Goal: Information Seeking & Learning: Learn about a topic

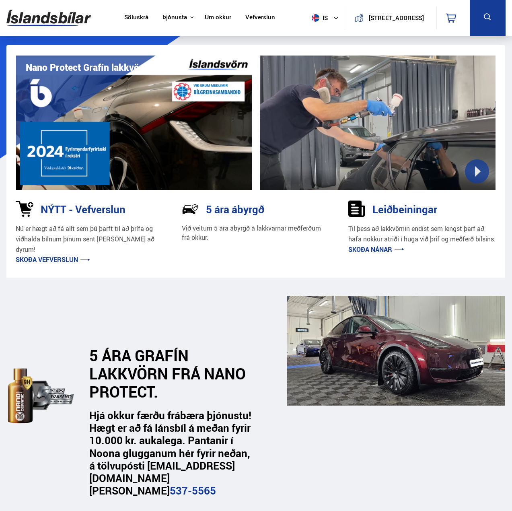
click at [68, 255] on link "Skoða vefverslun" at bounding box center [53, 259] width 74 height 9
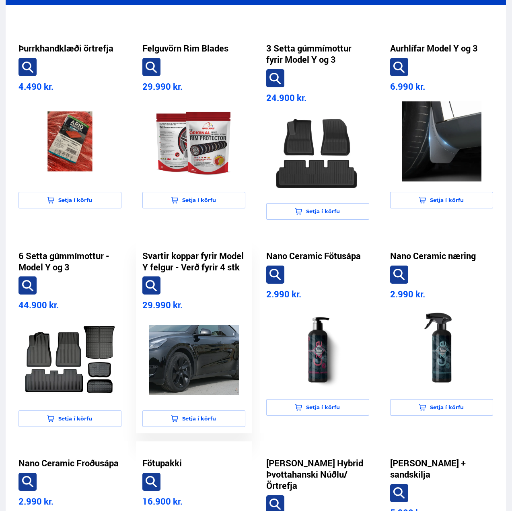
scroll to position [201, 0]
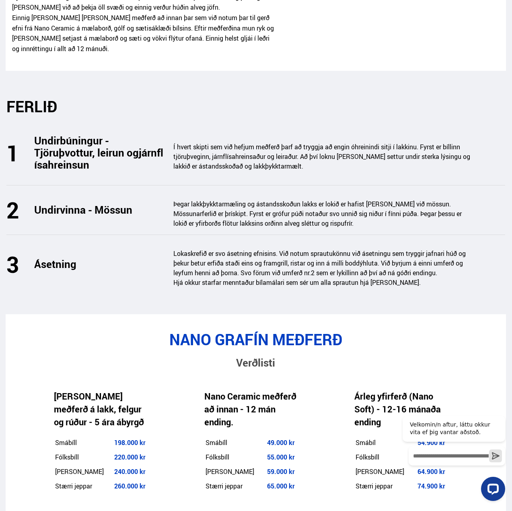
scroll to position [1127, 0]
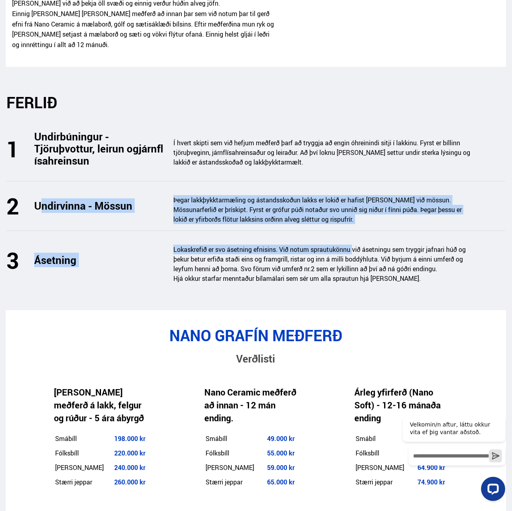
drag, startPoint x: 32, startPoint y: 196, endPoint x: 355, endPoint y: 236, distance: 324.9
click at [355, 236] on div "FERLIÐ Undirbúningur - Tjöruþvottur, leirun og járnflísahreinsun Í hvert skipti…" at bounding box center [256, 191] width 512 height 196
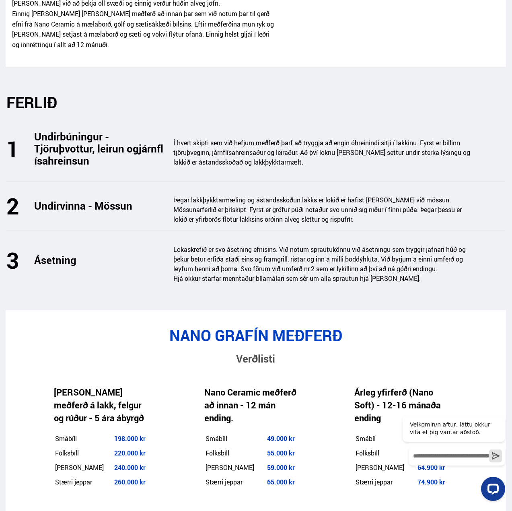
click at [397, 283] on section "FERLIÐ Undirbúningur - Tjöruþvottur, leirun og járnflísahreinsun Í hvert skipti…" at bounding box center [256, 189] width 512 height 244
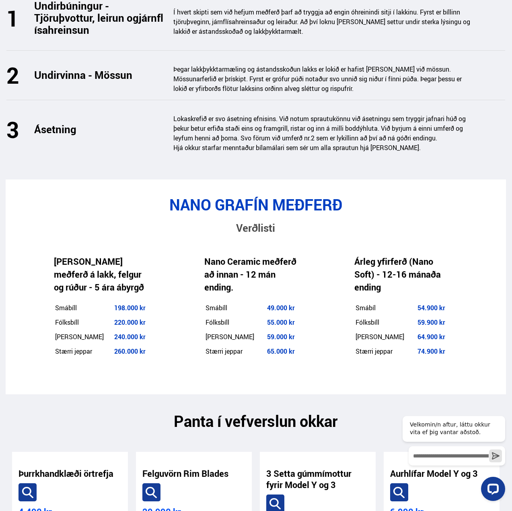
scroll to position [1288, 0]
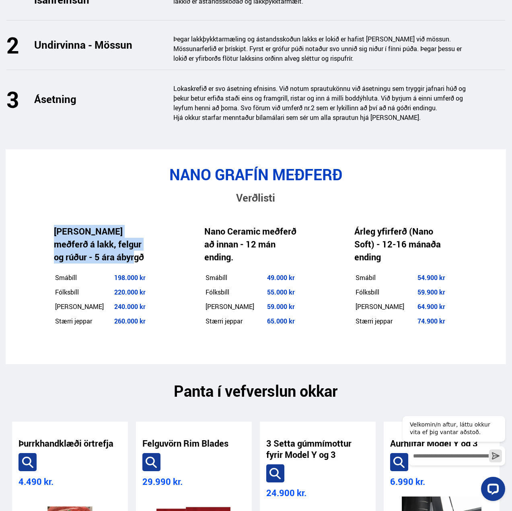
drag, startPoint x: 49, startPoint y: 223, endPoint x: 141, endPoint y: 246, distance: 95.0
click at [141, 246] on div "Nano Grafín meðferð á lakk, felgur og rúður - 5 ára ábyrgð Smábíll 198.000 kr F…" at bounding box center [103, 277] width 151 height 143
click at [146, 248] on h4 "[PERSON_NAME] meðferð á lakk, felgur og rúður - 5 ára ábyrgð" at bounding box center [103, 244] width 99 height 39
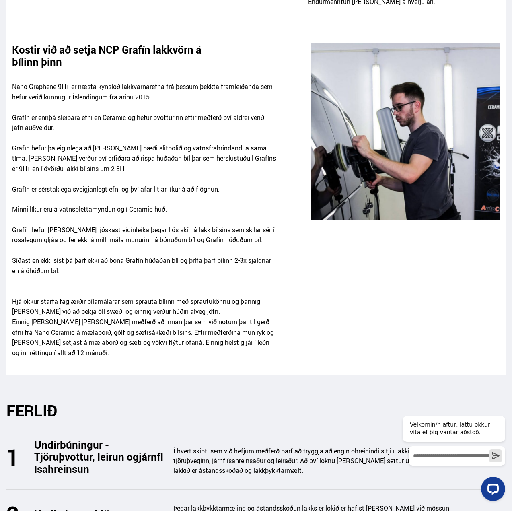
scroll to position [805, 0]
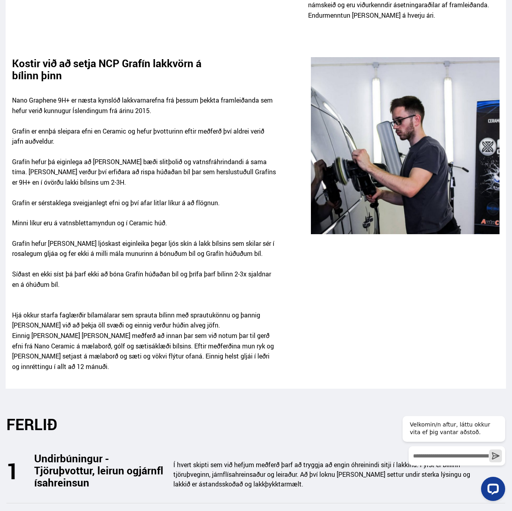
drag, startPoint x: 75, startPoint y: 278, endPoint x: 8, endPoint y: 190, distance: 110.3
click at [8, 190] on div "Kostir við að setja NCP Grafín lakkvörn á bílinn þinn Nano Graphene 9H+ er næst…" at bounding box center [256, 219] width 501 height 325
click at [65, 205] on p "Grafín er sérstaklega sveigjanlegt efni og því afar litlar líkur á að flögnun." at bounding box center [144, 208] width 264 height 21
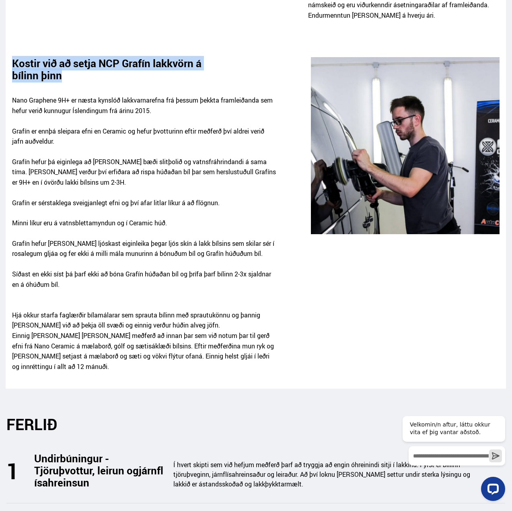
drag, startPoint x: 7, startPoint y: 48, endPoint x: 82, endPoint y: 64, distance: 76.3
click at [82, 64] on div "Kostir við að setja NCP Grafín lakkvörn á bílinn þinn Nano Graphene 9H+ er næst…" at bounding box center [256, 219] width 501 height 325
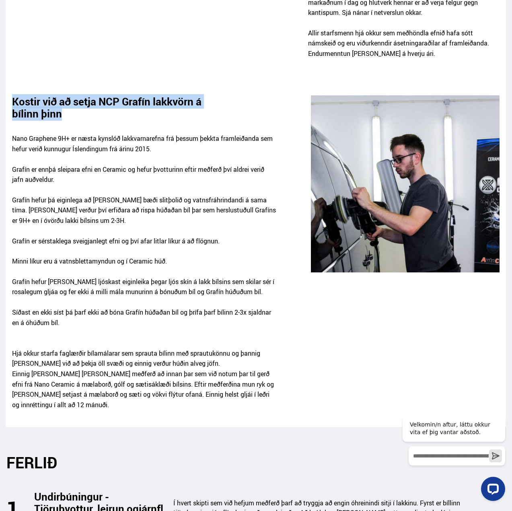
scroll to position [765, 0]
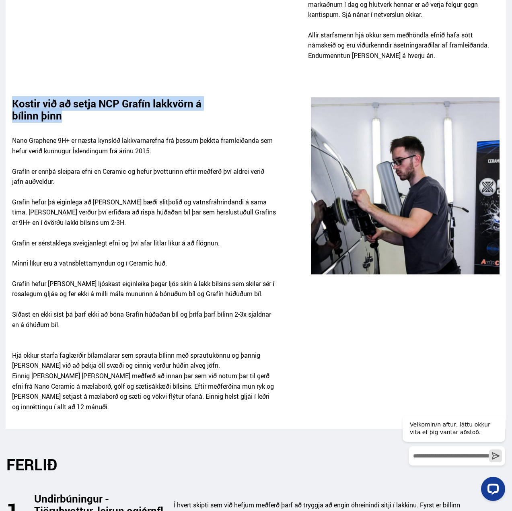
drag, startPoint x: 48, startPoint y: 311, endPoint x: 8, endPoint y: 303, distance: 39.9
click at [8, 303] on div "Kostir við að setja NCP Grafín lakkvörn á bílinn þinn Nano Graphene 9H+ er næst…" at bounding box center [256, 259] width 501 height 325
click at [80, 320] on p "Síðast en ekki síst þá þarf ekki að bóna Grafín húðaðan bíl og þrífa þarf bílin…" at bounding box center [144, 325] width 264 height 31
click at [85, 318] on p "Síðast en ekki síst þá þarf ekki að bóna Grafín húðaðan bíl og þrífa þarf bílin…" at bounding box center [144, 325] width 264 height 31
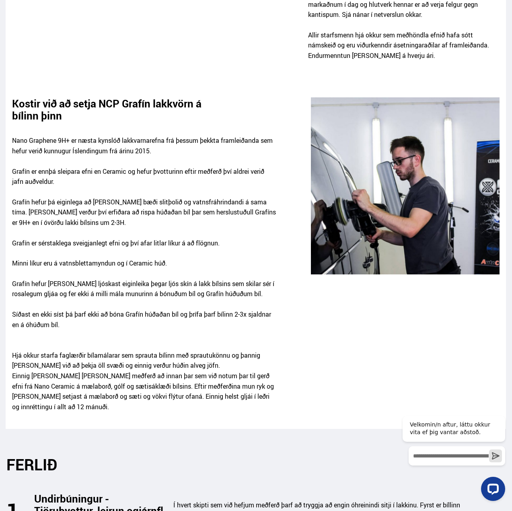
drag, startPoint x: 87, startPoint y: 317, endPoint x: 45, endPoint y: 302, distance: 43.9
click at [8, 274] on div "Kostir við að setja NCP Grafín lakkvörn á bílinn þinn Nano Graphene 9H+ er næst…" at bounding box center [256, 259] width 501 height 325
click at [120, 340] on p "Hjá okkur starfa faglærðir bílamálarar sem sprauta bílinn með sprautukönnu og þ…" at bounding box center [144, 381] width 264 height 82
drag, startPoint x: 154, startPoint y: 142, endPoint x: 5, endPoint y: 113, distance: 151.3
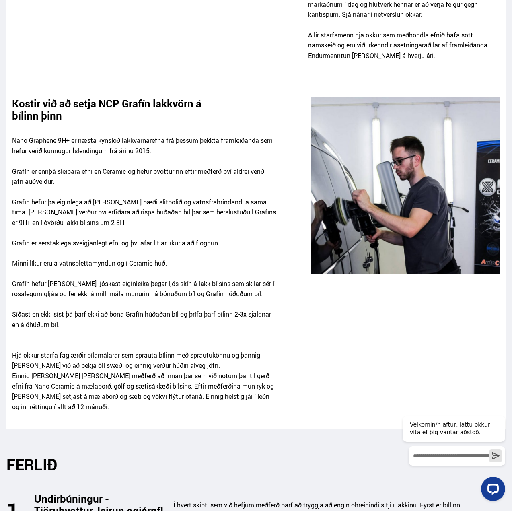
click at [126, 170] on p "Grafín er ennþá sleipara efni en Ceramic og hefur þvotturinn eftir meðferð því …" at bounding box center [144, 182] width 264 height 31
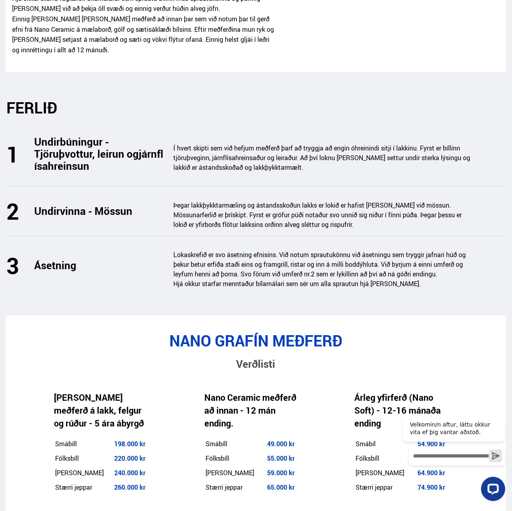
scroll to position [1127, 0]
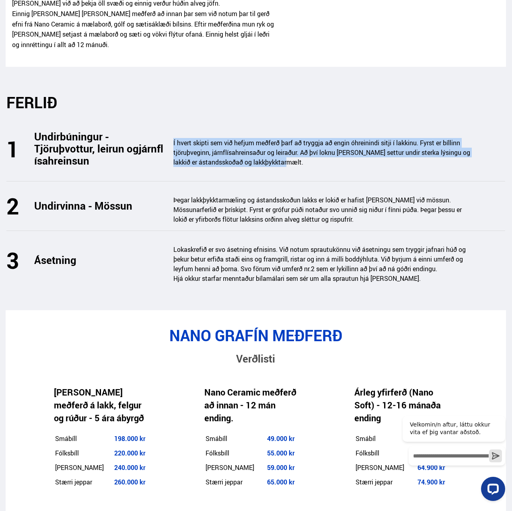
drag, startPoint x: 174, startPoint y: 130, endPoint x: 340, endPoint y: 153, distance: 167.7
click at [340, 153] on p "Í hvert skipti sem við hefjum meðferð þarf að tryggja að engin óhreinindi sitji…" at bounding box center [323, 152] width 298 height 29
click at [305, 157] on div "Undirbúningur - Tjöruþvottur, leirun og járnflísahreinsun Í hvert skipti sem vi…" at bounding box center [255, 155] width 499 height 51
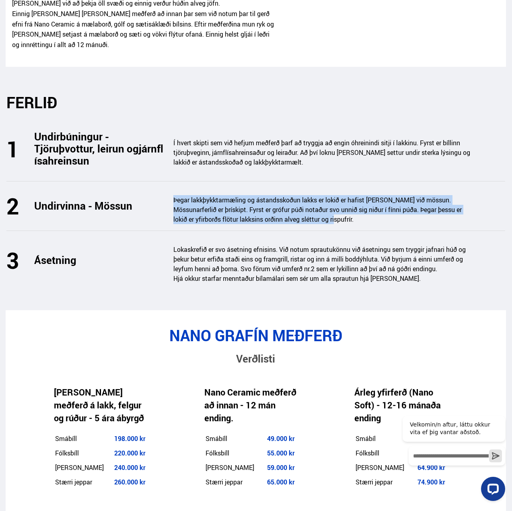
drag, startPoint x: 172, startPoint y: 188, endPoint x: 411, endPoint y: 216, distance: 241.1
click at [427, 211] on div "Þegar lakkþykktarmæling og ástandsskoðun lakks er lokið er hafist handa við mös…" at bounding box center [319, 209] width 306 height 29
click at [397, 216] on div "Undirvinna - Mössun Þegar lakkþykktarmæling og ástandsskoðun lakks er lokið er …" at bounding box center [255, 213] width 499 height 36
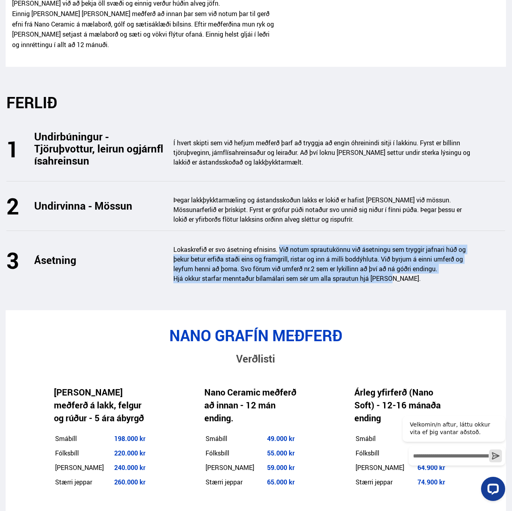
drag, startPoint x: 283, startPoint y: 237, endPoint x: 451, endPoint y: 276, distance: 173.2
click at [451, 276] on div "Ásetning Lokaskrefið er svo ásetning efnisins. Við notum sprautukönnu við ásetn…" at bounding box center [255, 267] width 499 height 45
click at [349, 283] on section "FERLIÐ Undirbúningur - Tjöruþvottur, leirun og járnflísahreinsun Í hvert skipti…" at bounding box center [256, 189] width 512 height 244
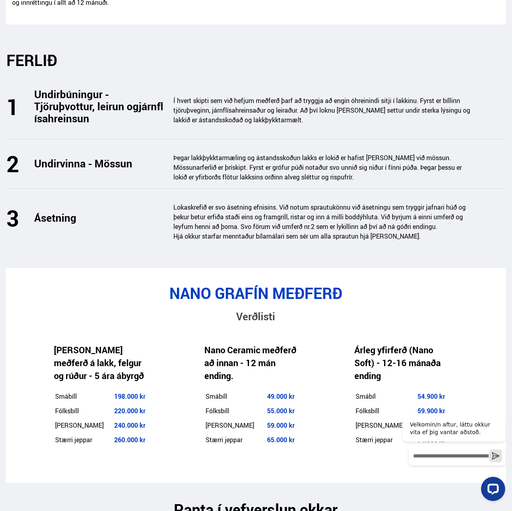
scroll to position [1288, 0]
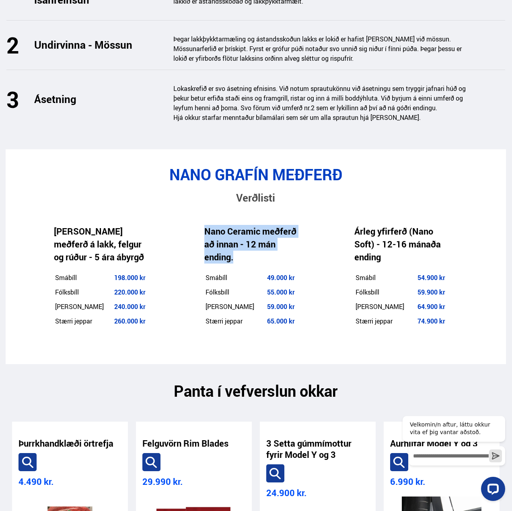
drag, startPoint x: 201, startPoint y: 220, endPoint x: 269, endPoint y: 250, distance: 74.8
click at [269, 250] on div "Nano Ceramic meðferð að innan - 12 mán ending. Smábíll 49.000 kr Fólksbíll 55.0…" at bounding box center [254, 277] width 151 height 143
click at [177, 320] on div "Nano Grafín meðferð á lakk, felgur og rúður - 5 ára ábyrgð Smábíll 198.000 kr F…" at bounding box center [103, 277] width 151 height 143
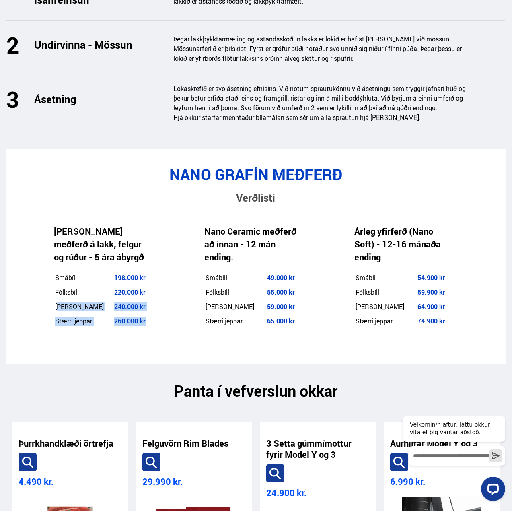
drag, startPoint x: 148, startPoint y: 311, endPoint x: 60, endPoint y: 294, distance: 89.8
click at [60, 294] on tbody "Smábíll 198.000 kr Fólksbíll 220.000 kr Minni jeppar 240.000 kr Stærri jeppar 2…" at bounding box center [103, 299] width 97 height 57
click at [49, 316] on div "Nano Grafín meðferð á lakk, felgur og rúður - 5 ára ábyrgð Smábíll 198.000 kr F…" at bounding box center [103, 277] width 151 height 143
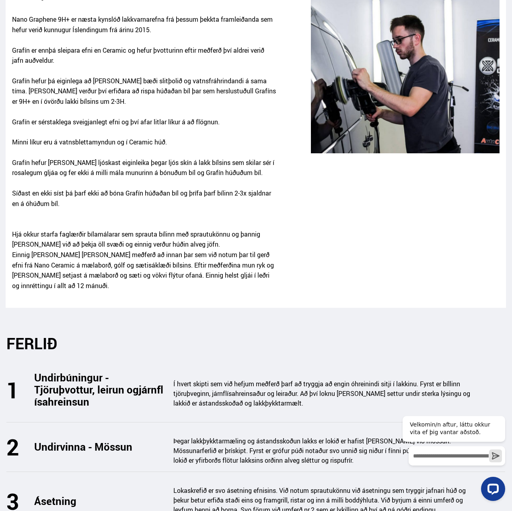
scroll to position [765, 0]
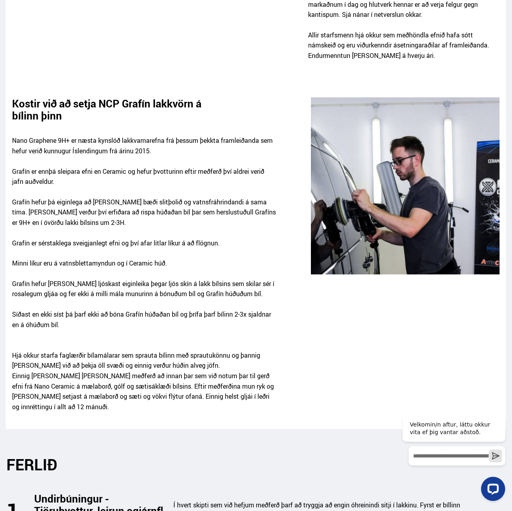
click at [397, 176] on img at bounding box center [405, 185] width 188 height 177
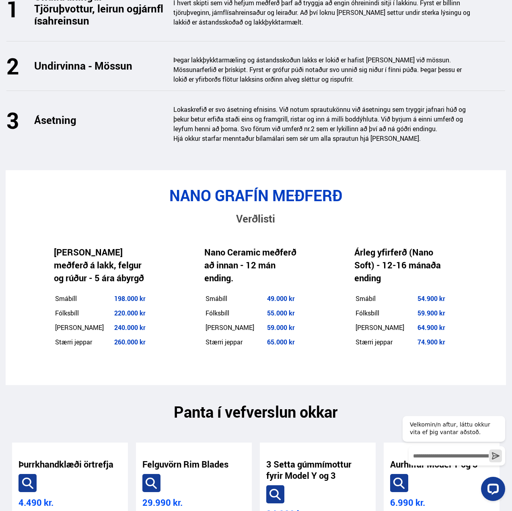
scroll to position [1329, 0]
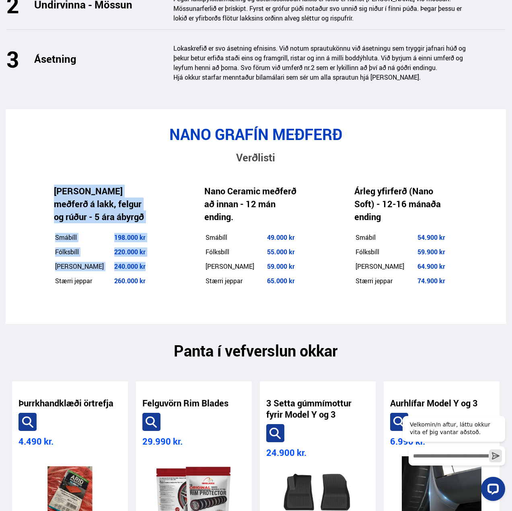
drag, startPoint x: 140, startPoint y: 257, endPoint x: 45, endPoint y: 183, distance: 120.7
click at [45, 183] on div "Nano Grafín meðferð á lakk, felgur og rúður - 5 ára ábyrgð Smábíll 198.000 kr F…" at bounding box center [103, 236] width 151 height 143
click at [32, 215] on div "Nano Grafín meðferð á lakk, felgur og rúður - 5 ára ábyrgð Smábíll 198.000 kr F…" at bounding box center [103, 236] width 151 height 143
drag, startPoint x: 153, startPoint y: 255, endPoint x: 52, endPoint y: 174, distance: 130.0
click at [52, 174] on div "Nano Grafín meðferð á lakk, felgur og rúður - 5 ára ábyrgð Smábíll 198.000 kr F…" at bounding box center [103, 236] width 151 height 143
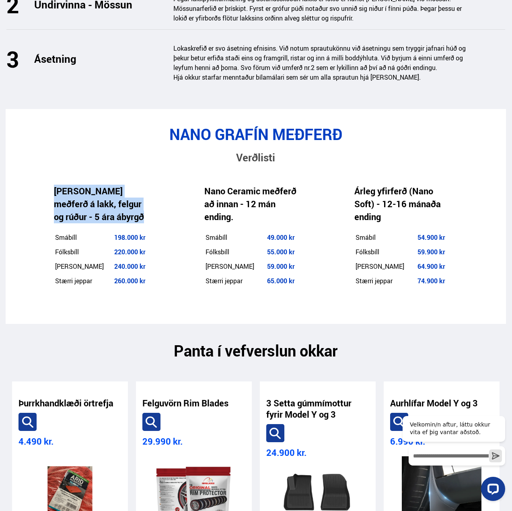
click at [110, 282] on div "Nano Grafín meðferð á lakk, felgur og rúður - 5 ára ábyrgð Smábíll 198.000 kr F…" at bounding box center [103, 236] width 151 height 143
click at [149, 279] on div "Nano Grafín meðferð á lakk, felgur og rúður - 5 ára ábyrgð Smábíll 198.000 kr F…" at bounding box center [103, 236] width 151 height 143
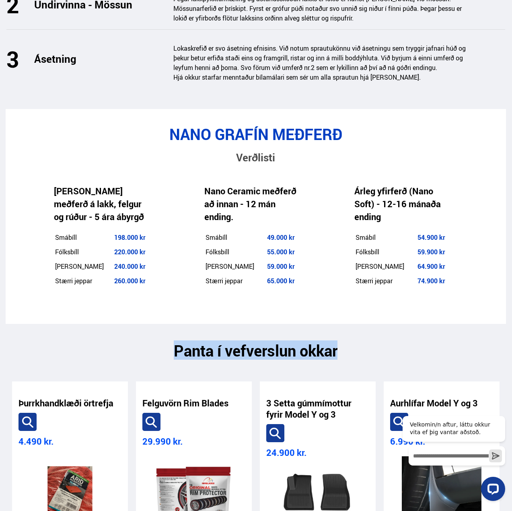
drag, startPoint x: 364, startPoint y: 333, endPoint x: 145, endPoint y: 330, distance: 218.6
click at [153, 342] on h2 "Panta í vefverslun okkar" at bounding box center [255, 351] width 499 height 18
click at [129, 325] on section "Panta í vefverslun okkar" at bounding box center [256, 342] width 512 height 36
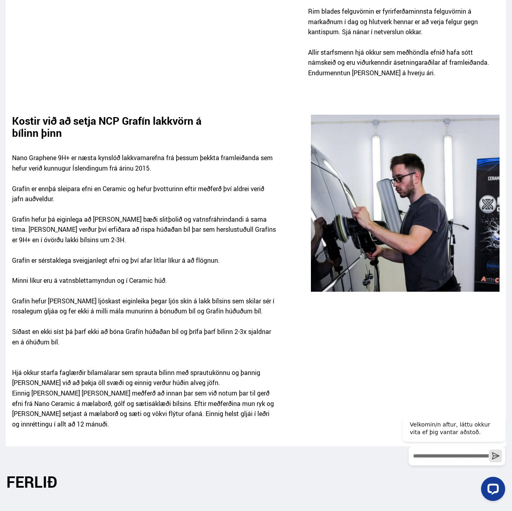
scroll to position [725, 0]
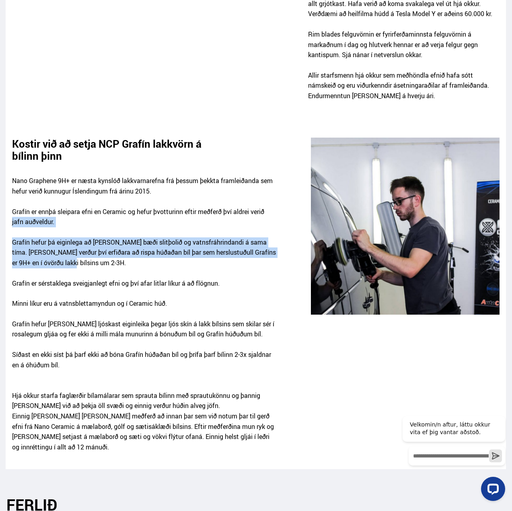
drag, startPoint x: 76, startPoint y: 252, endPoint x: 8, endPoint y: 227, distance: 72.3
click at [8, 227] on div "Kostir við að setja NCP Grafín lakkvörn á bílinn þinn Nano Graphene 9H+ er næst…" at bounding box center [256, 300] width 501 height 325
click at [107, 254] on p "Grafín hefur þá eiginlega að vera bæði slitþolið og vatnsfráhrindandi á sama tí…" at bounding box center [144, 258] width 264 height 41
drag, startPoint x: 80, startPoint y: 254, endPoint x: -3, endPoint y: 226, distance: 87.6
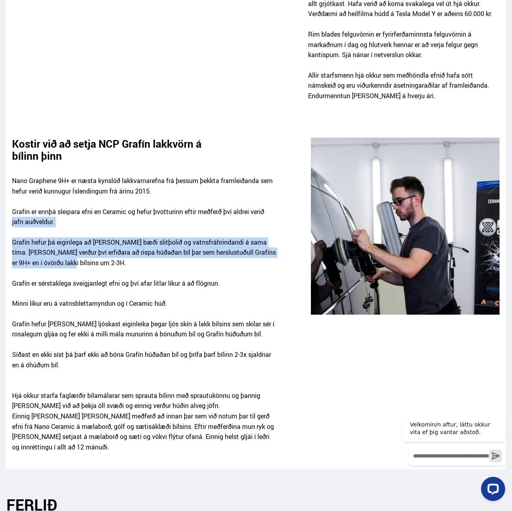
click at [107, 248] on p "Grafín hefur þá eiginlega að vera bæði slitþolið og vatnsfráhrindandi á sama tí…" at bounding box center [144, 258] width 264 height 41
click at [114, 261] on p "Grafín hefur þá eiginlega að vera bæði slitþolið og vatnsfráhrindandi á sama tí…" at bounding box center [144, 258] width 264 height 41
click at [195, 244] on p "Grafín hefur þá eiginlega að vera bæði slitþolið og vatnsfráhrindandi á sama tí…" at bounding box center [144, 258] width 264 height 41
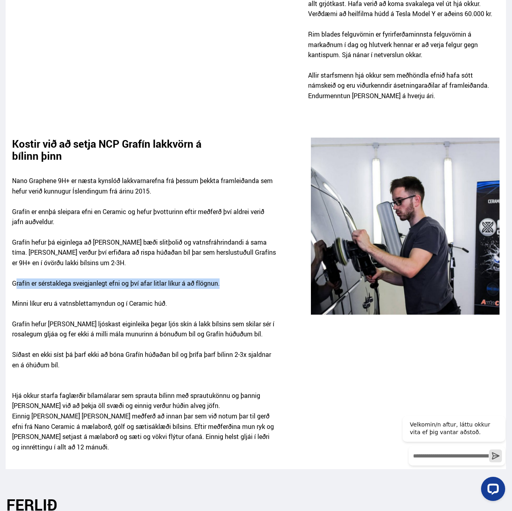
drag, startPoint x: 13, startPoint y: 275, endPoint x: 226, endPoint y: 275, distance: 213.0
click at [226, 279] on p "Grafín er sérstaklega sveigjanlegt efni og því afar litlar líkur á að flögnun." at bounding box center [144, 289] width 264 height 21
click at [224, 299] on p "Minni líkur eru á vatnsblettamyndun og í Ceramic húð." at bounding box center [144, 309] width 264 height 21
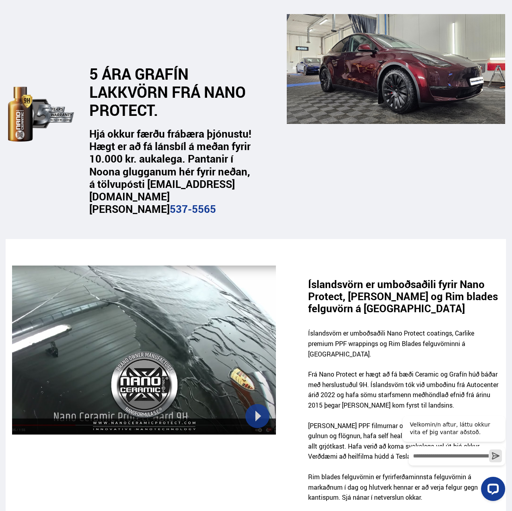
scroll to position [0, 0]
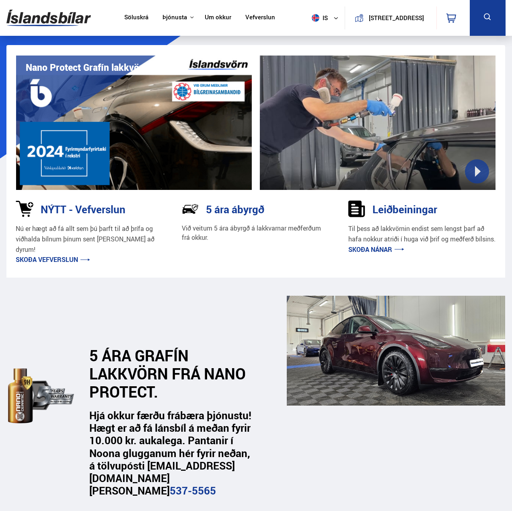
click at [58, 255] on link "Skoða vefverslun" at bounding box center [53, 259] width 74 height 9
